Goal: Transaction & Acquisition: Purchase product/service

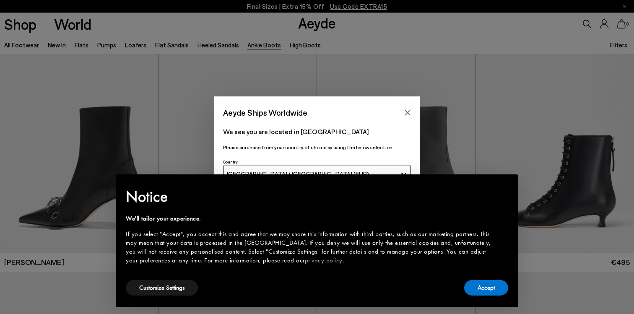
click at [471, 128] on div "Aeyde Ships Worldwide We see you are located in [GEOGRAPHIC_DATA] Please purcha…" at bounding box center [317, 156] width 634 height 121
click at [479, 291] on button "Accept" at bounding box center [486, 288] width 44 height 16
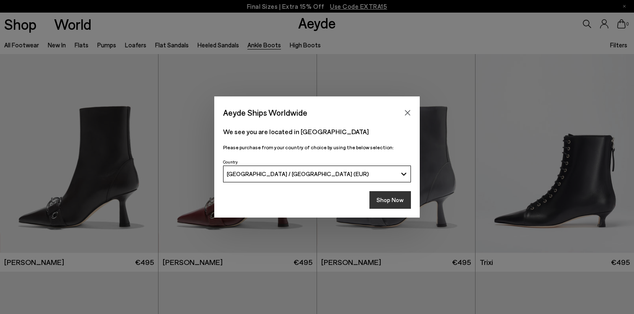
click at [390, 196] on button "Shop Now" at bounding box center [390, 200] width 42 height 18
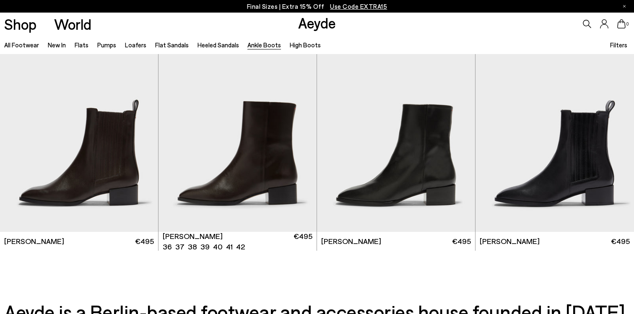
scroll to position [1761, 0]
